Goal: Information Seeking & Learning: Find specific page/section

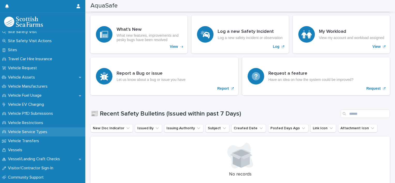
scroll to position [362, 0]
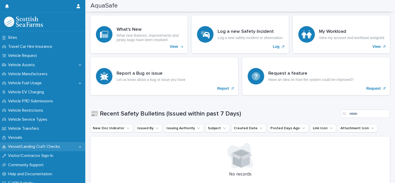
click at [35, 147] on p "Vessel/Landing Craft Checks" at bounding box center [35, 146] width 58 height 5
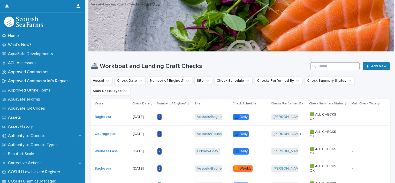
click at [336, 68] on input "Search" at bounding box center [334, 66] width 49 height 8
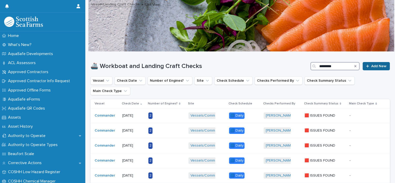
type input "*********"
click at [372, 65] on span "Add New" at bounding box center [378, 66] width 15 height 4
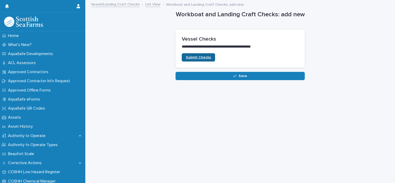
click at [204, 56] on span "Submit Checks" at bounding box center [198, 58] width 25 height 4
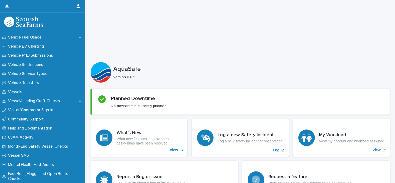
scroll to position [426, 0]
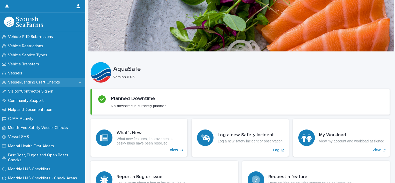
click at [34, 80] on p "Vessel/Landing Craft Checks" at bounding box center [35, 82] width 58 height 5
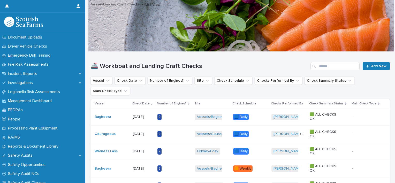
scroll to position [161, 0]
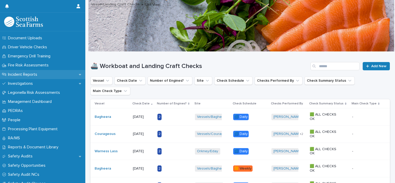
click at [32, 75] on p "Incident Reports" at bounding box center [23, 74] width 35 height 5
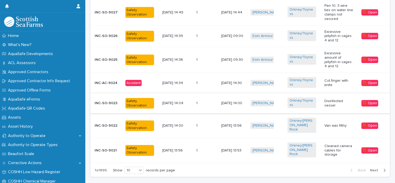
scroll to position [297, 0]
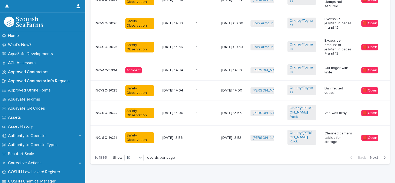
click at [374, 156] on span "Next" at bounding box center [375, 158] width 11 height 4
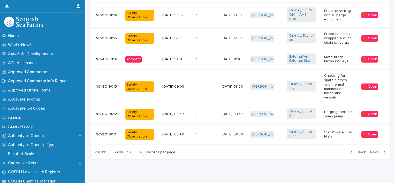
scroll to position [304, 0]
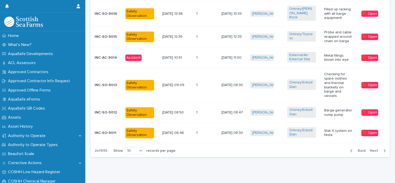
click at [370, 149] on span "Next" at bounding box center [375, 151] width 11 height 4
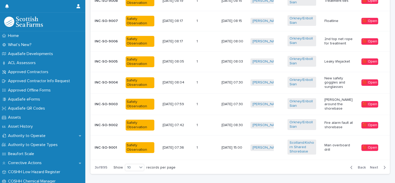
scroll to position [289, 0]
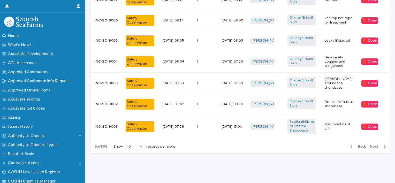
click at [376, 145] on span "Next" at bounding box center [375, 147] width 11 height 4
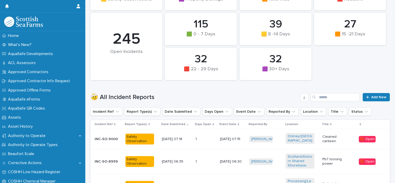
scroll to position [82, 0]
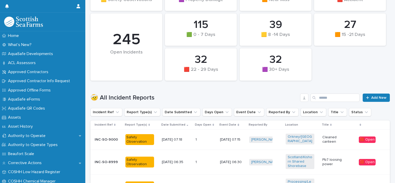
click at [334, 138] on p "Cleaned canteen" at bounding box center [336, 139] width 29 height 9
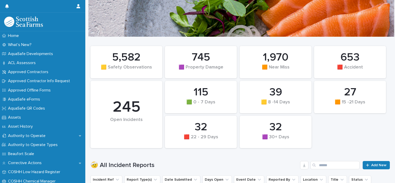
scroll to position [78, 0]
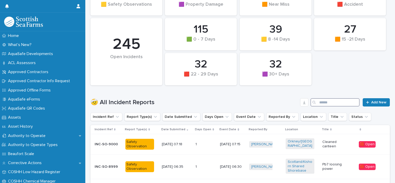
click at [327, 100] on input "Search" at bounding box center [334, 102] width 49 height 8
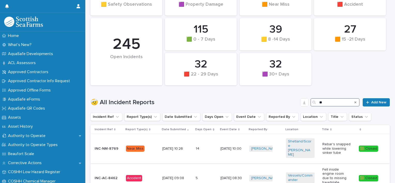
type input "*"
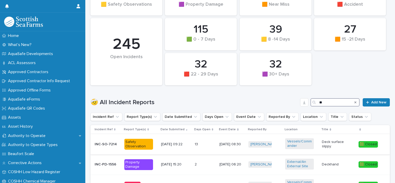
type input "*"
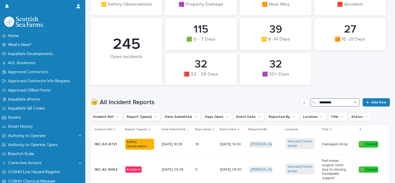
type input "*********"
